Goal: Information Seeking & Learning: Learn about a topic

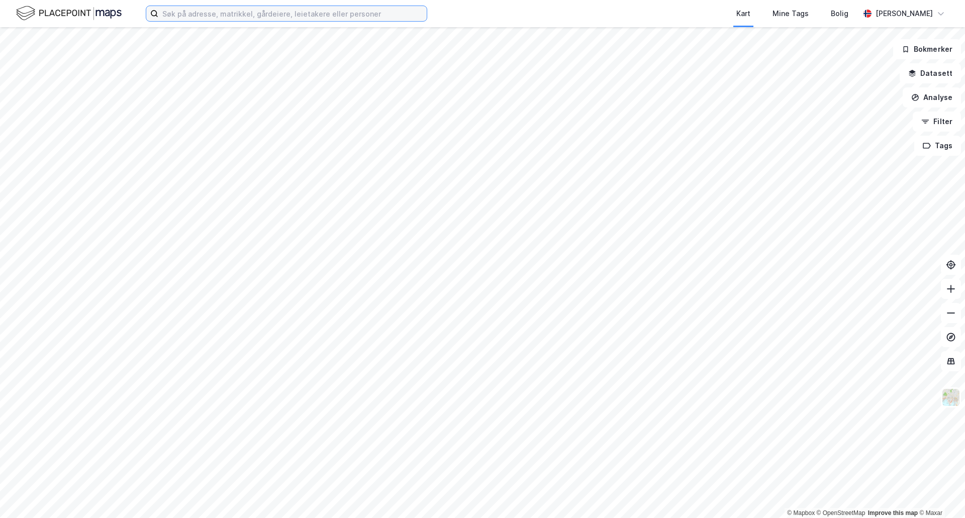
click at [273, 17] on input at bounding box center [292, 13] width 268 height 15
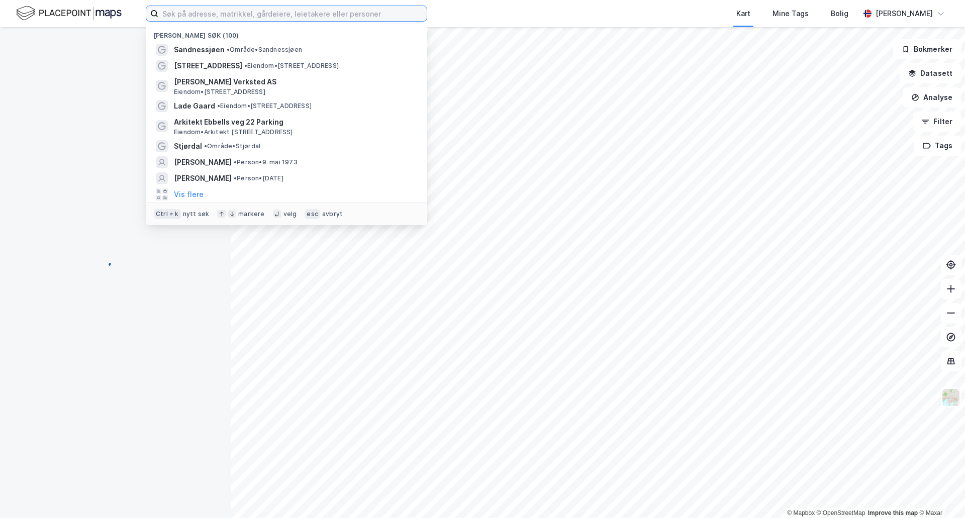
click at [273, 17] on input at bounding box center [292, 13] width 268 height 15
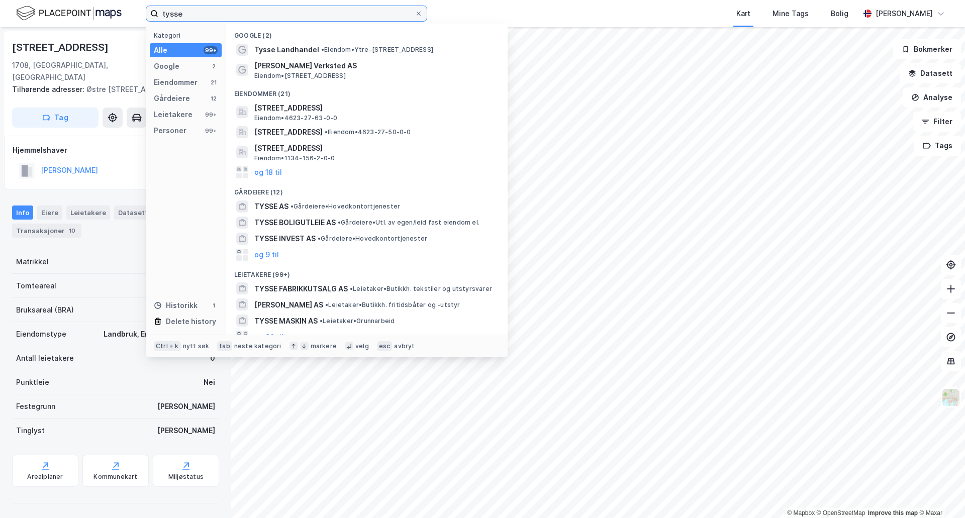
type input "tysse"
click at [339, 52] on span "• Eiendom • [STREET_ADDRESS]" at bounding box center [377, 50] width 112 height 8
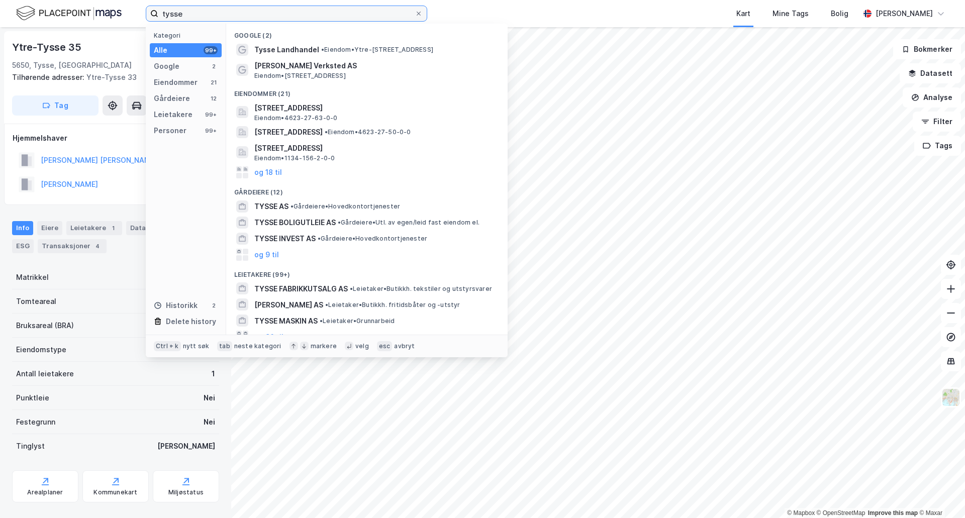
click at [218, 13] on input "tysse" at bounding box center [286, 13] width 256 height 15
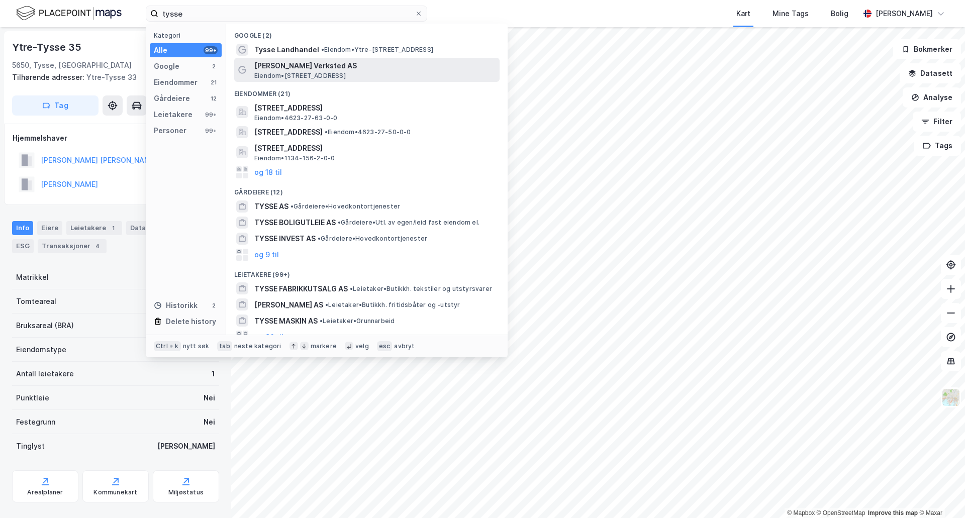
click at [318, 65] on span "[PERSON_NAME] Verksted AS" at bounding box center [374, 66] width 241 height 12
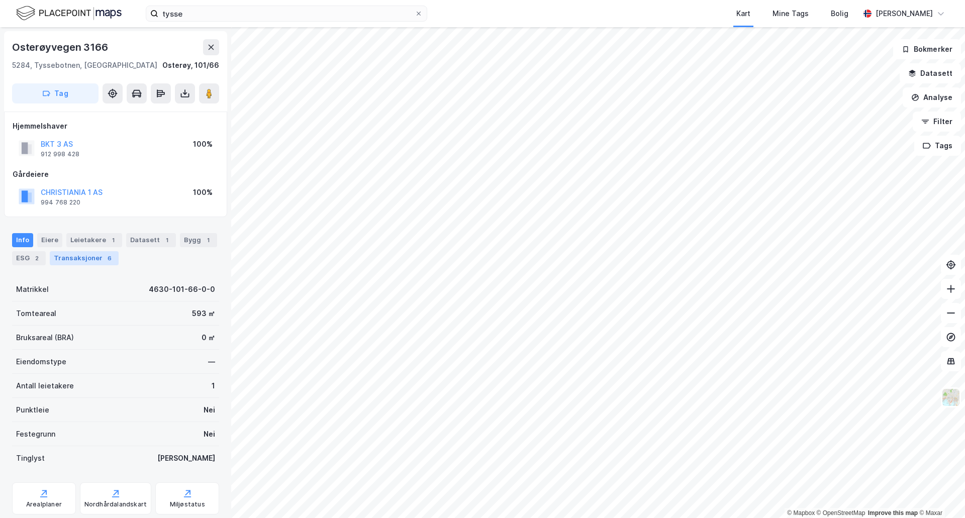
click at [82, 256] on div "Transaksjoner 6" at bounding box center [84, 258] width 69 height 14
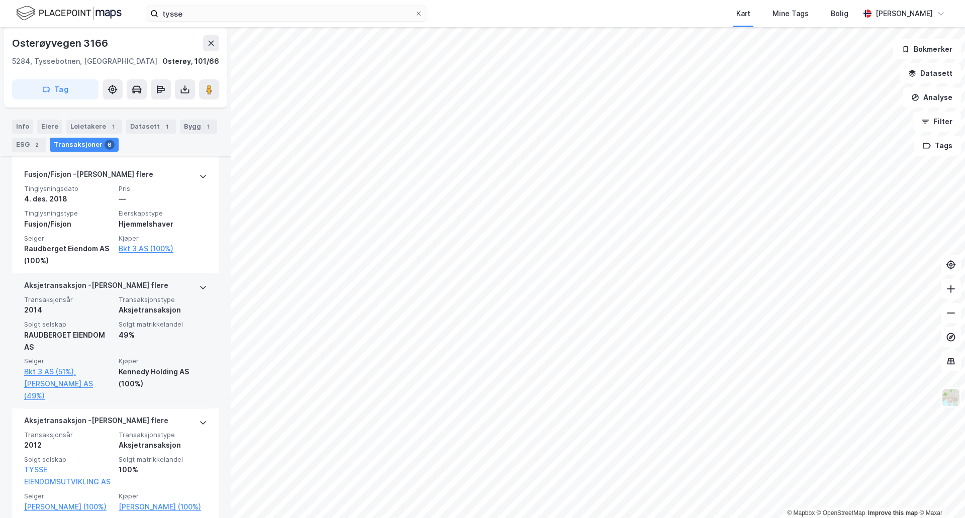
scroll to position [686, 0]
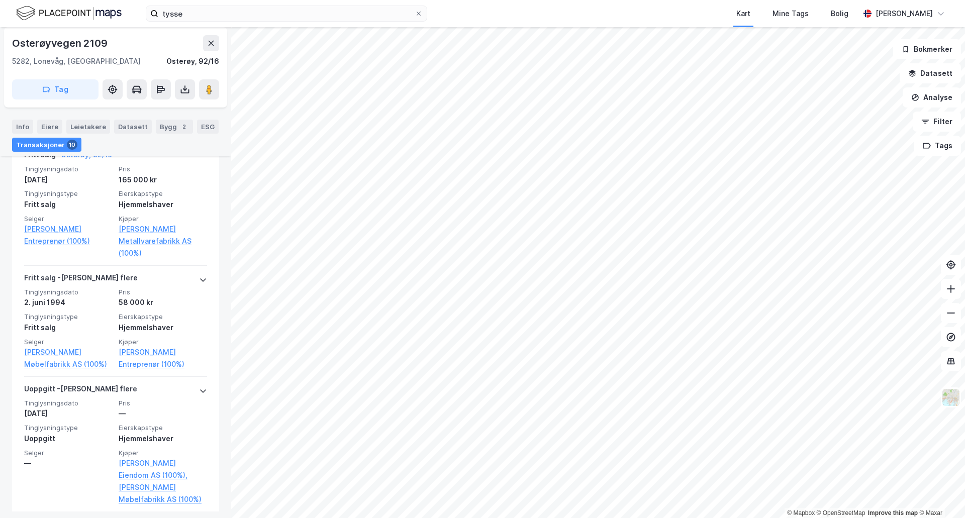
scroll to position [1877, 0]
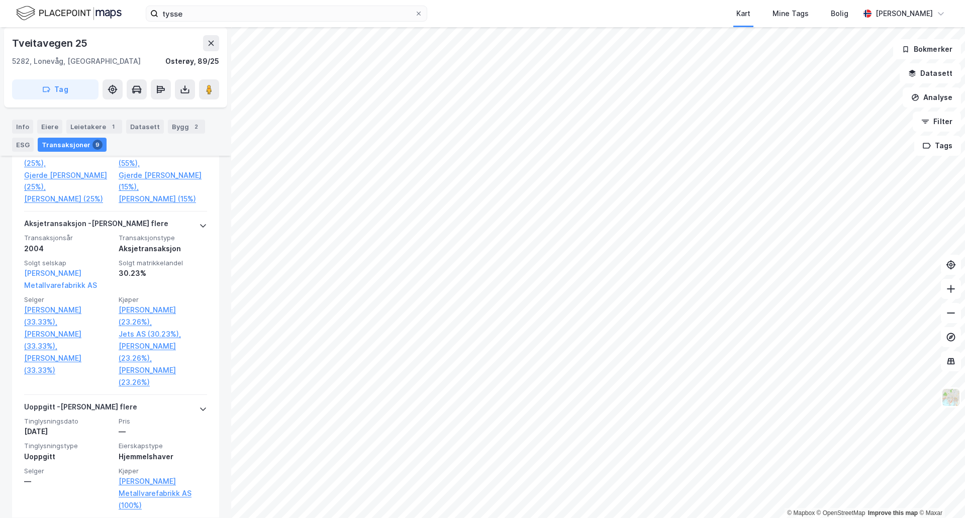
scroll to position [1802, 0]
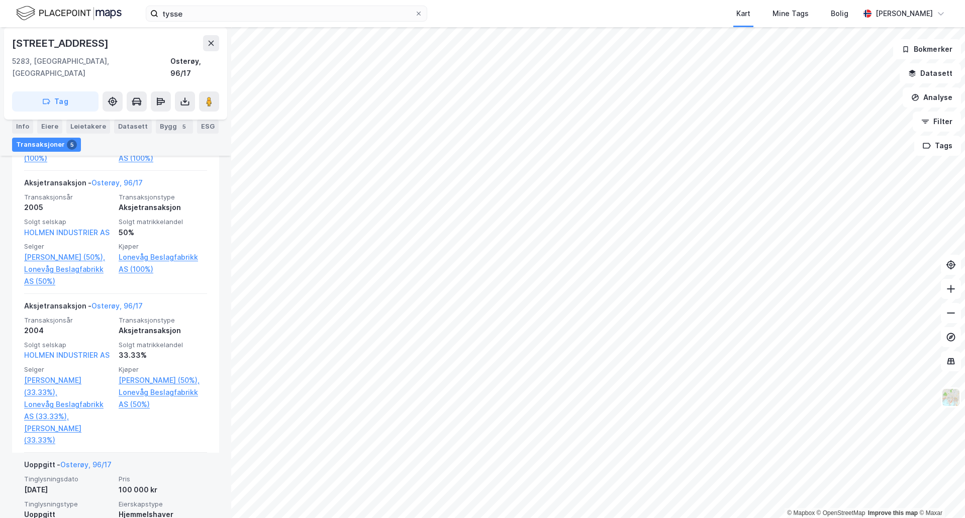
scroll to position [587, 0]
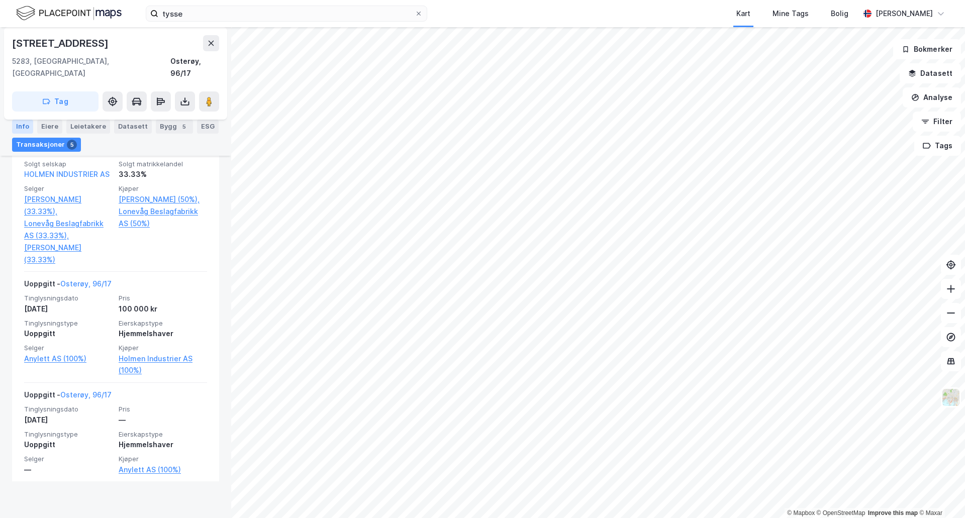
click at [21, 126] on div "Info" at bounding box center [22, 127] width 21 height 14
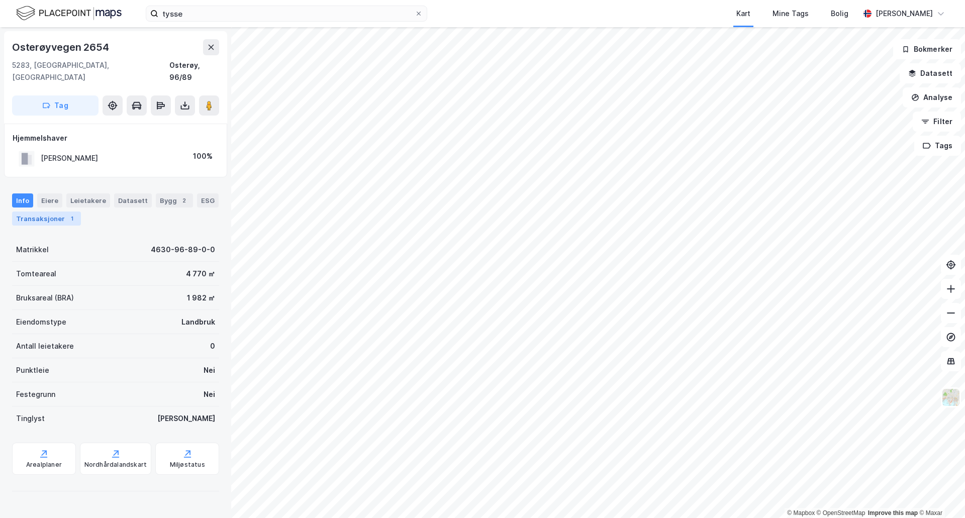
click at [67, 214] on div "1" at bounding box center [72, 219] width 10 height 10
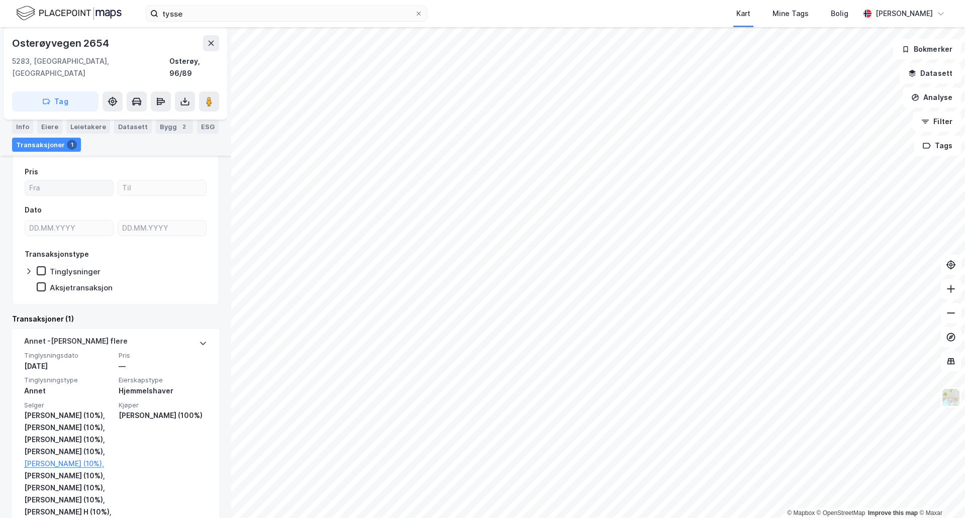
scroll to position [101, 0]
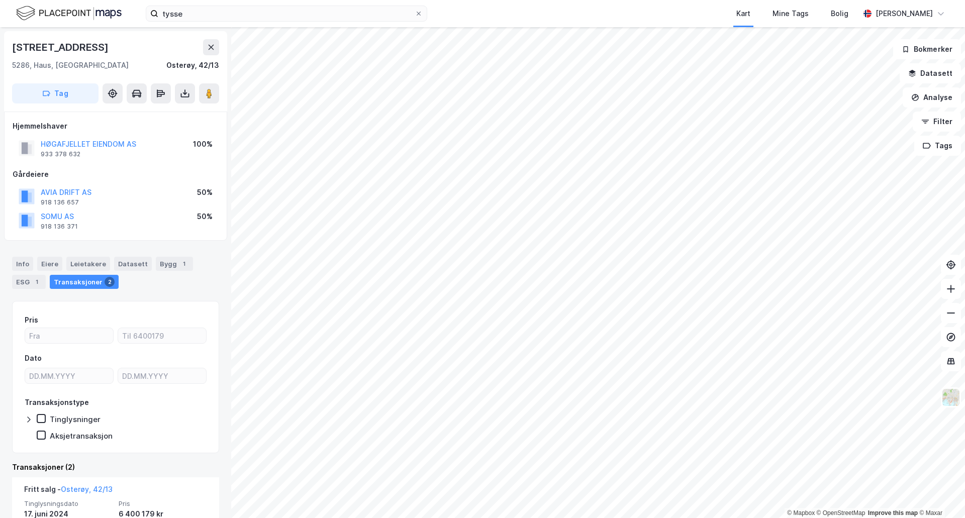
click at [378, 518] on html "tysse Kart Mine Tags Bolig [PERSON_NAME] © Mapbox © OpenStreetMap Improve this …" at bounding box center [482, 259] width 965 height 518
